Goal: Task Accomplishment & Management: Manage account settings

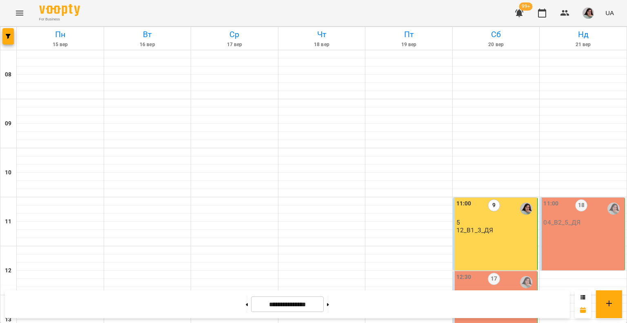
scroll to position [122, 0]
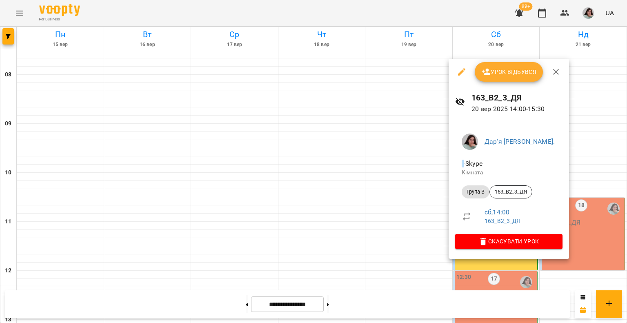
click at [506, 73] on span "Урок відбувся" at bounding box center [509, 72] width 56 height 10
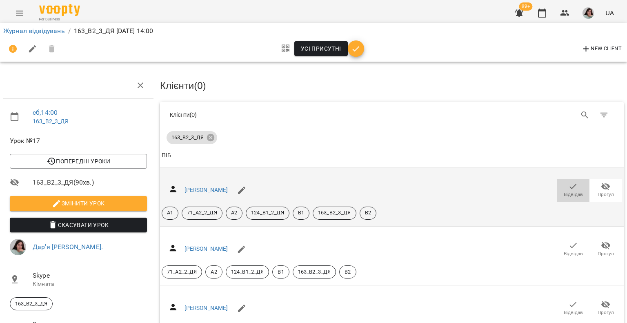
click at [568, 184] on icon "button" at bounding box center [573, 187] width 10 height 10
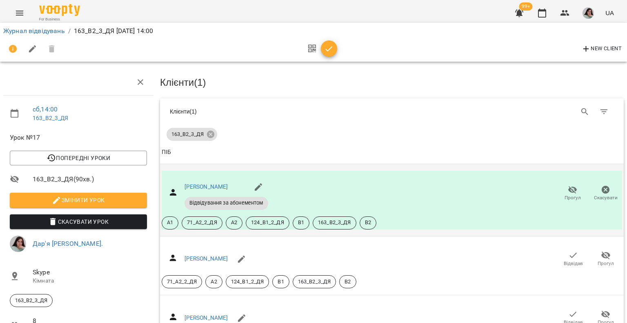
scroll to position [82, 0]
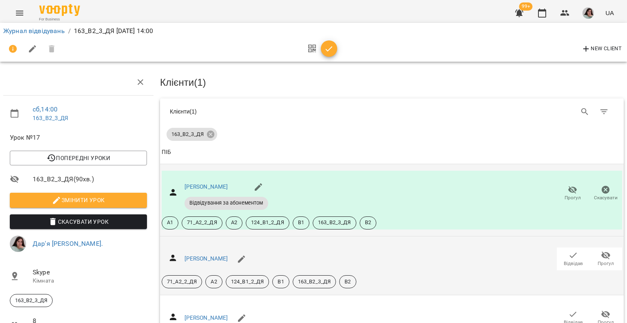
click at [570, 253] on icon "button" at bounding box center [573, 255] width 7 height 5
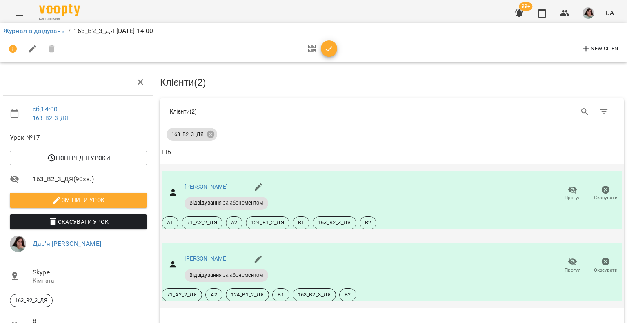
scroll to position [163, 0]
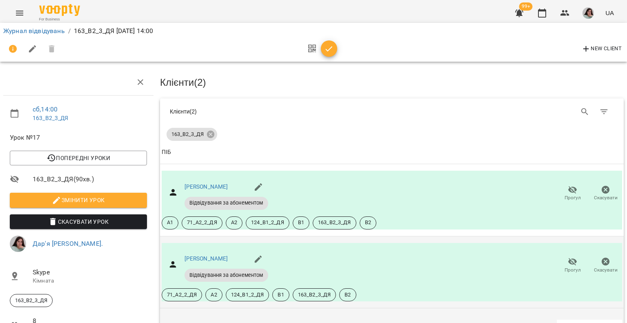
click at [568, 322] on icon "button" at bounding box center [573, 327] width 10 height 10
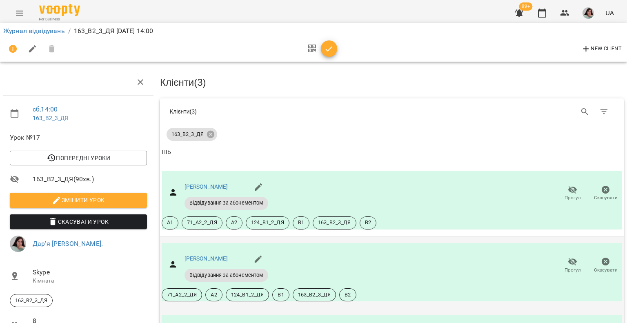
scroll to position [245, 0]
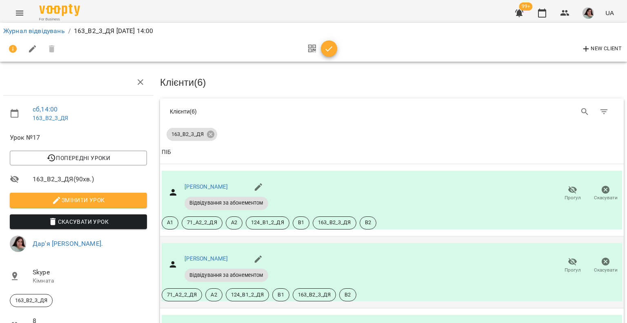
scroll to position [427, 0]
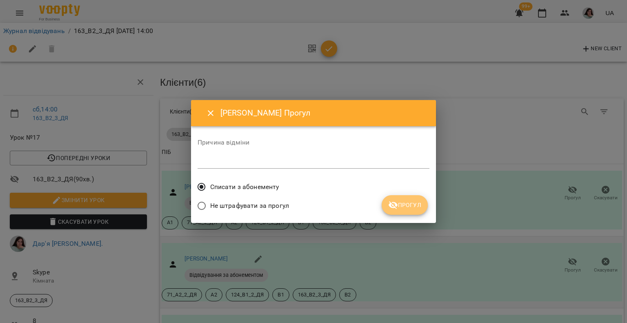
click at [405, 200] on span "Прогул" at bounding box center [404, 205] width 33 height 10
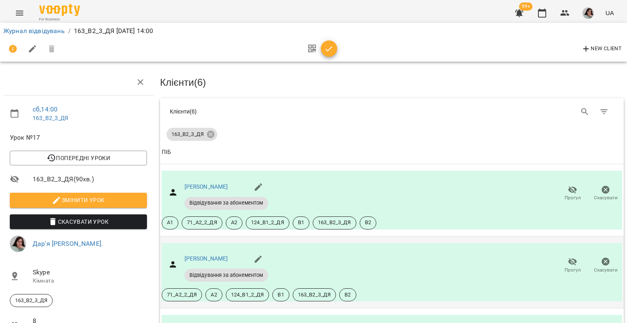
click at [333, 50] on icon "button" at bounding box center [329, 49] width 10 height 10
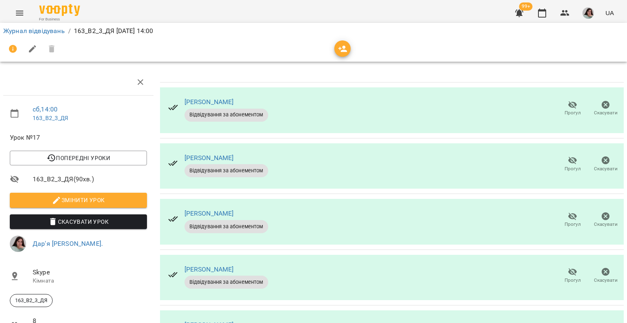
scroll to position [220, 0]
